Goal: Information Seeking & Learning: Learn about a topic

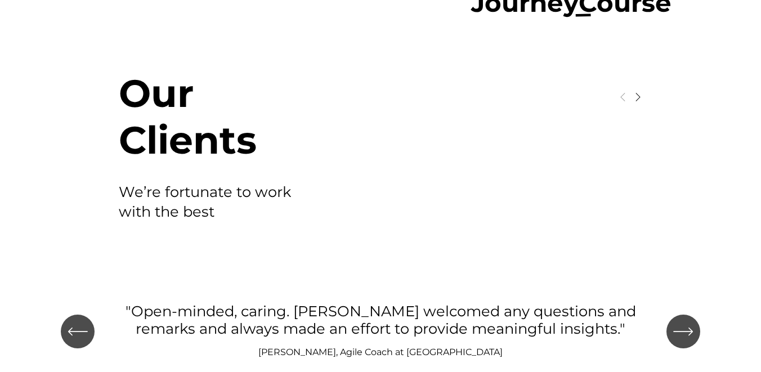
scroll to position [1276, 0]
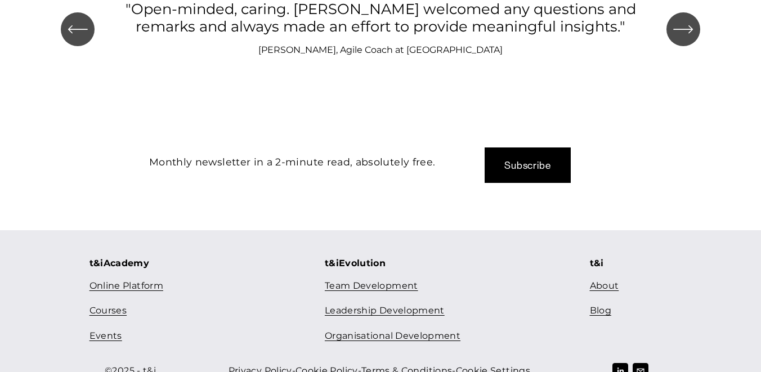
click at [596, 303] on link "Blog" at bounding box center [600, 311] width 21 height 16
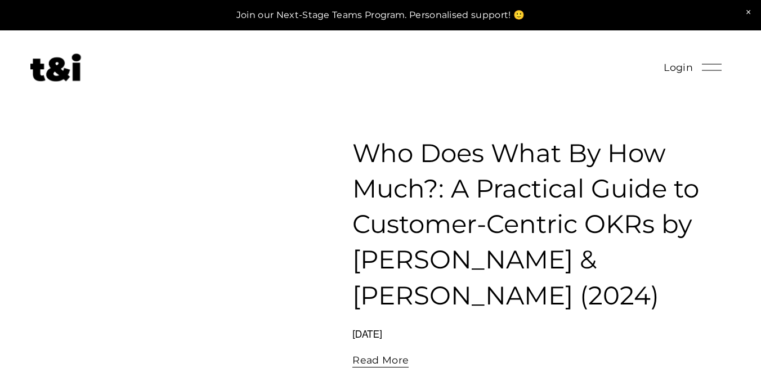
click at [400, 154] on link "Who Does What By How Much?: A Practical Guide to Customer-Centric OKRs by [PERS…" at bounding box center [525, 223] width 347 height 173
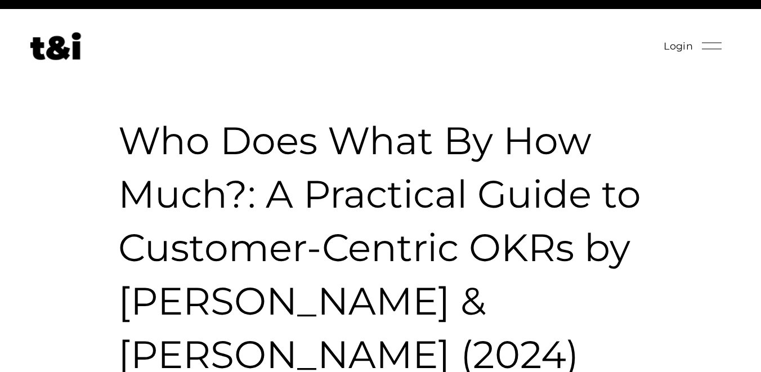
scroll to position [23, 0]
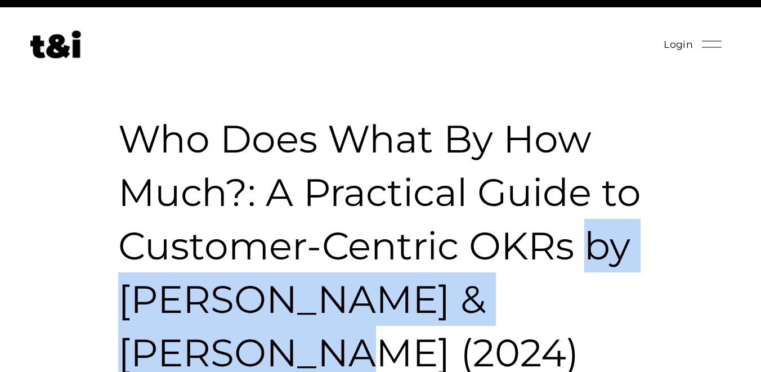
drag, startPoint x: 587, startPoint y: 240, endPoint x: 621, endPoint y: 302, distance: 70.0
click at [621, 302] on h1 "Who Does What By How Much?: A Practical Guide to Customer-Centric OKRs by [PERS…" at bounding box center [380, 245] width 525 height 267
copy h1 "by [PERSON_NAME] & [PERSON_NAME]"
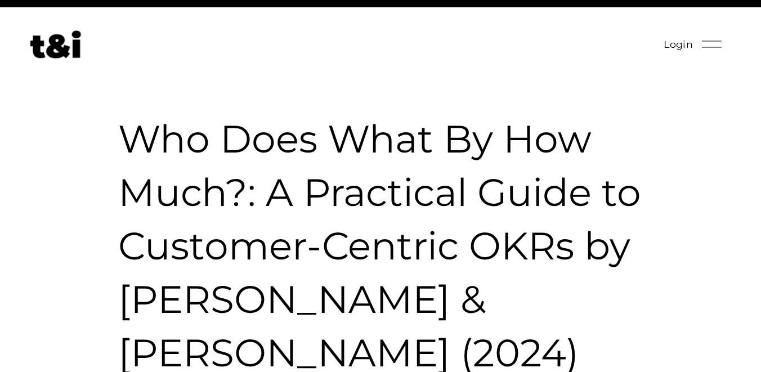
click at [616, 295] on h1 "Who Does What By How Much?: A Practical Guide to Customer-Centric OKRs by [PERS…" at bounding box center [380, 245] width 525 height 267
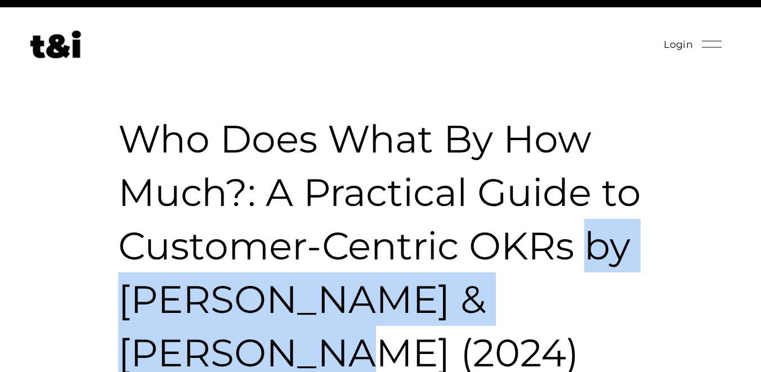
drag, startPoint x: 614, startPoint y: 303, endPoint x: 587, endPoint y: 245, distance: 64.2
click at [587, 245] on h1 "Who Does What By How Much?: A Practical Guide to Customer-Centric OKRs by [PERS…" at bounding box center [380, 245] width 525 height 267
copy h1 "by [PERSON_NAME] & [PERSON_NAME]"
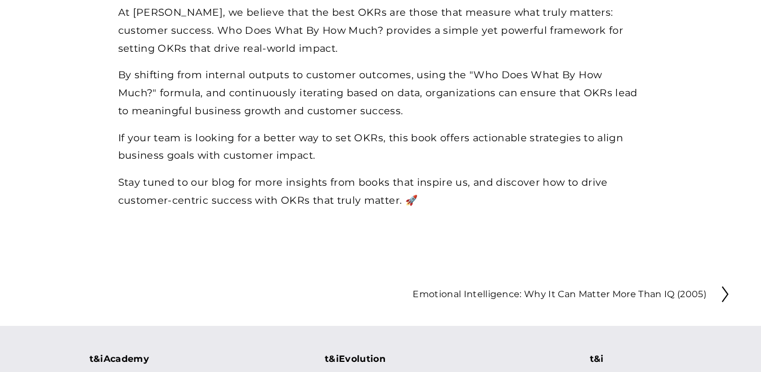
scroll to position [2869, 0]
